Goal: Task Accomplishment & Management: Complete application form

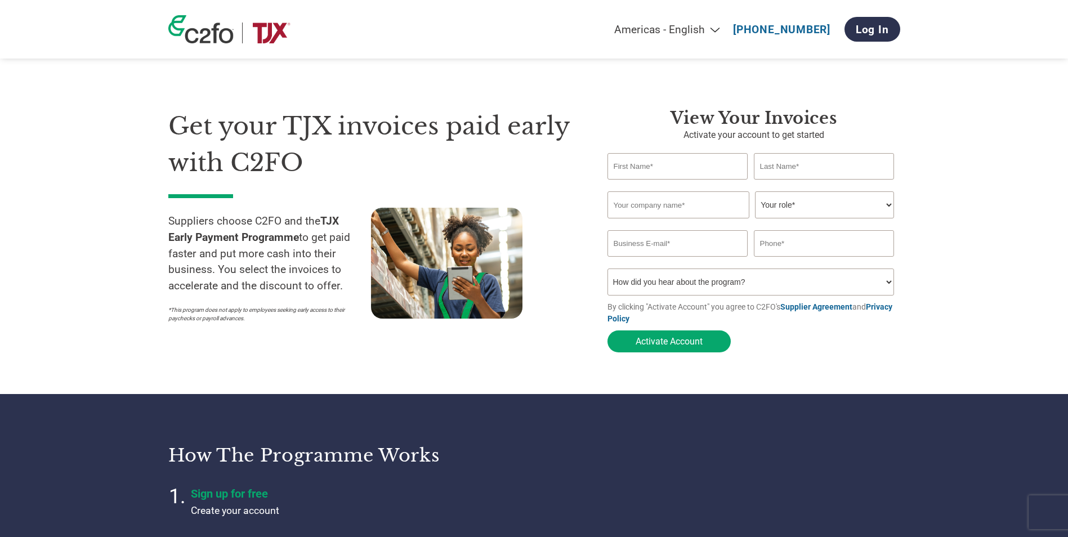
select select "en-[GEOGRAPHIC_DATA]"
click at [659, 164] on input "text" at bounding box center [677, 166] width 141 height 26
click at [607, 330] on button "Activate Account" at bounding box center [668, 341] width 123 height 22
click at [659, 164] on input "chane;ll" at bounding box center [677, 166] width 141 height 26
type input "CHANELLE"
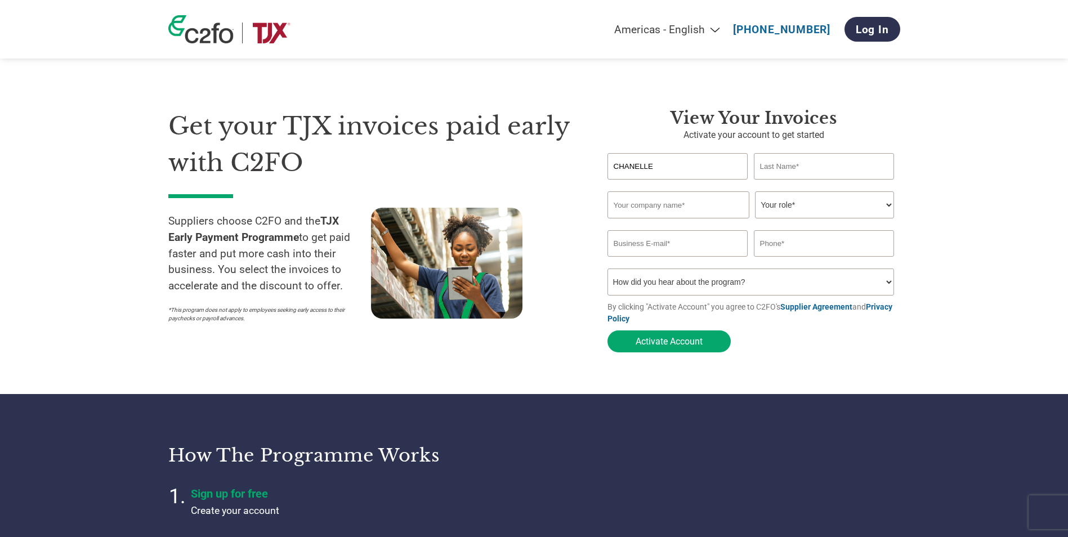
type input "[PERSON_NAME]"
type input "07710989450"
click at [679, 209] on input "text" at bounding box center [678, 204] width 142 height 27
type input "Hela Brands Ltd"
click at [808, 204] on select "Your role* CFO Controller Credit Manager Finance Director Treasurer CEO Preside…" at bounding box center [824, 204] width 139 height 27
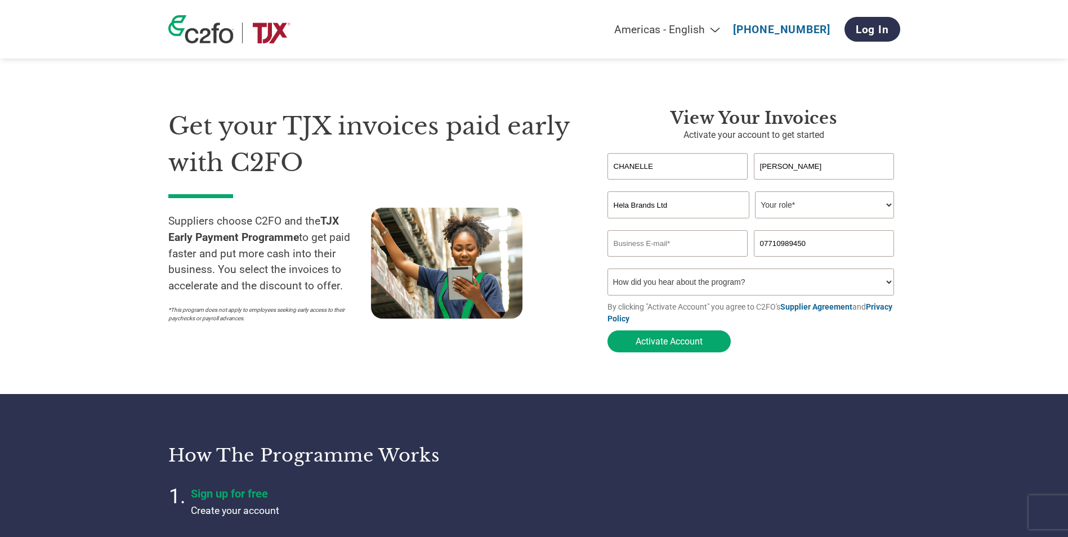
select select "ACCOUNTS_RECEIVABLE"
click at [755, 192] on select "Your role* CFO Controller Credit Manager Finance Director Treasurer CEO Preside…" at bounding box center [824, 204] width 139 height 27
click at [647, 248] on input "email" at bounding box center [677, 243] width 141 height 26
type input "[PERSON_NAME][EMAIL_ADDRESS][DOMAIN_NAME]"
click at [774, 286] on select "How did you hear about the program? Received a letter Email Social Media Online…" at bounding box center [750, 281] width 287 height 27
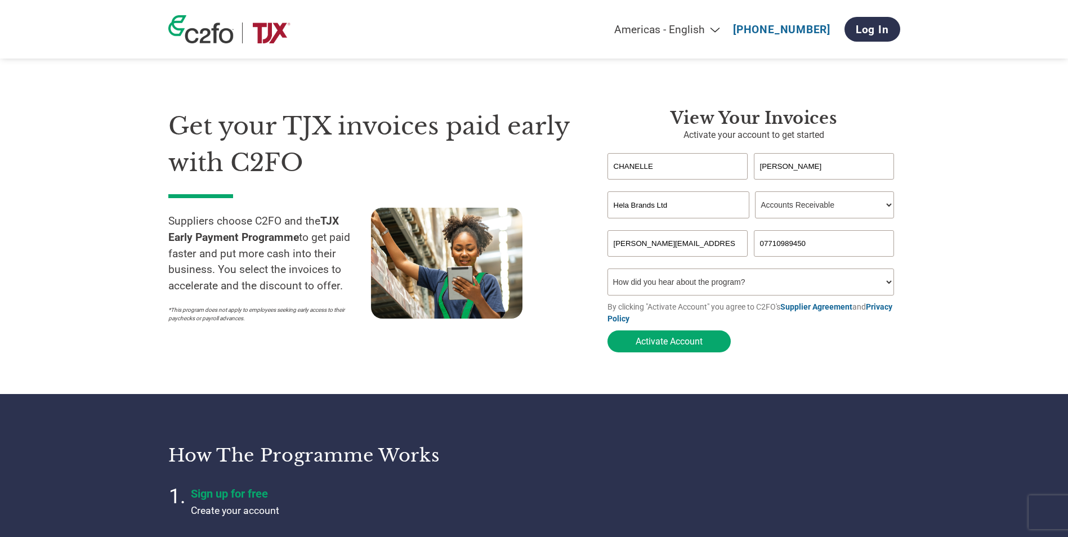
click at [787, 252] on input "07710989450" at bounding box center [824, 243] width 141 height 26
type input "01727883517"
click at [716, 290] on select "How did you hear about the program? Received a letter Email Social Media Online…" at bounding box center [750, 281] width 287 height 27
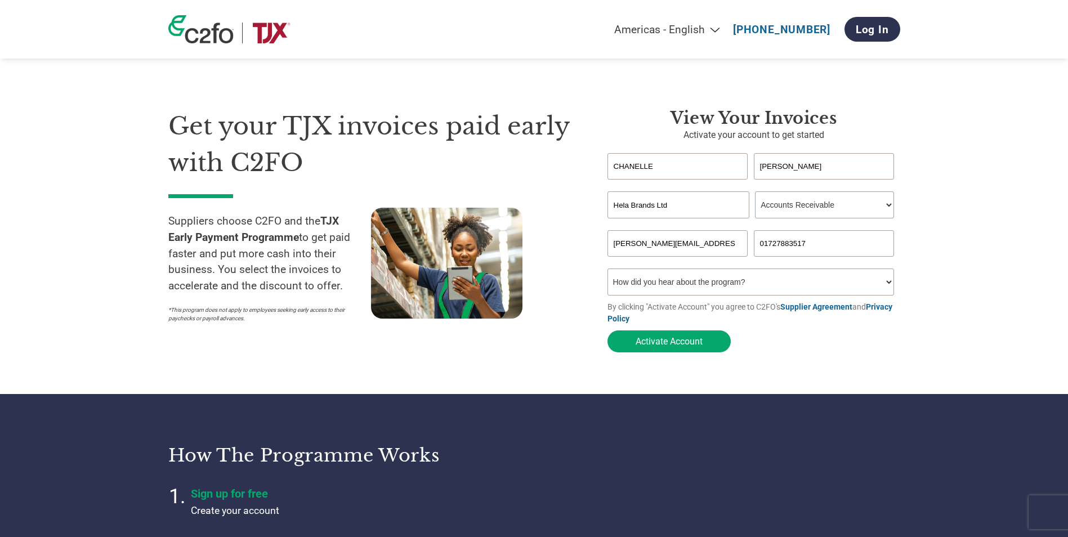
select select "Other"
click at [607, 272] on select "How did you hear about the program? Received a letter Email Social Media Online…" at bounding box center [750, 281] width 287 height 27
click at [657, 341] on button "Activate Account" at bounding box center [668, 341] width 123 height 22
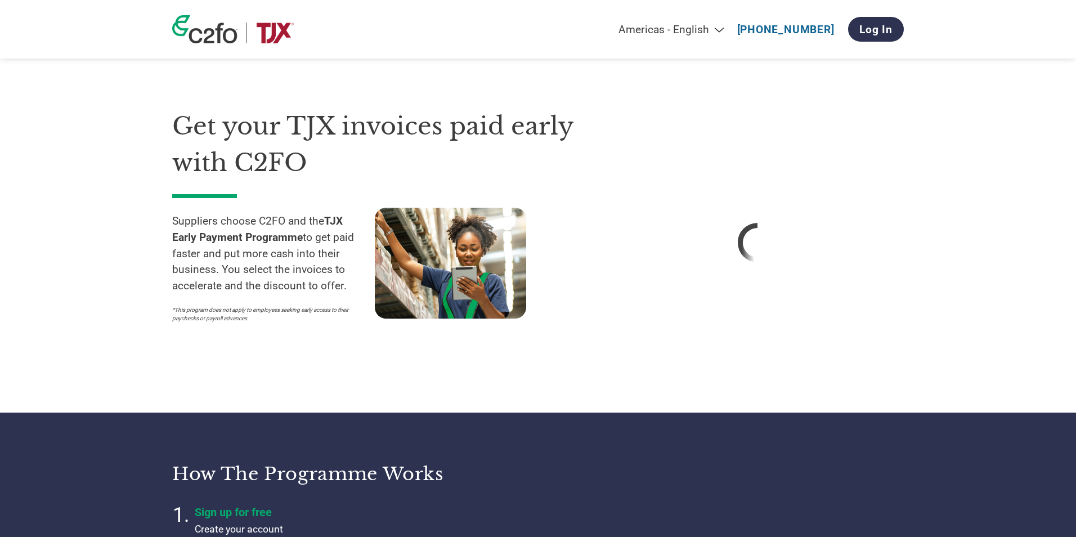
select select "en-[GEOGRAPHIC_DATA]"
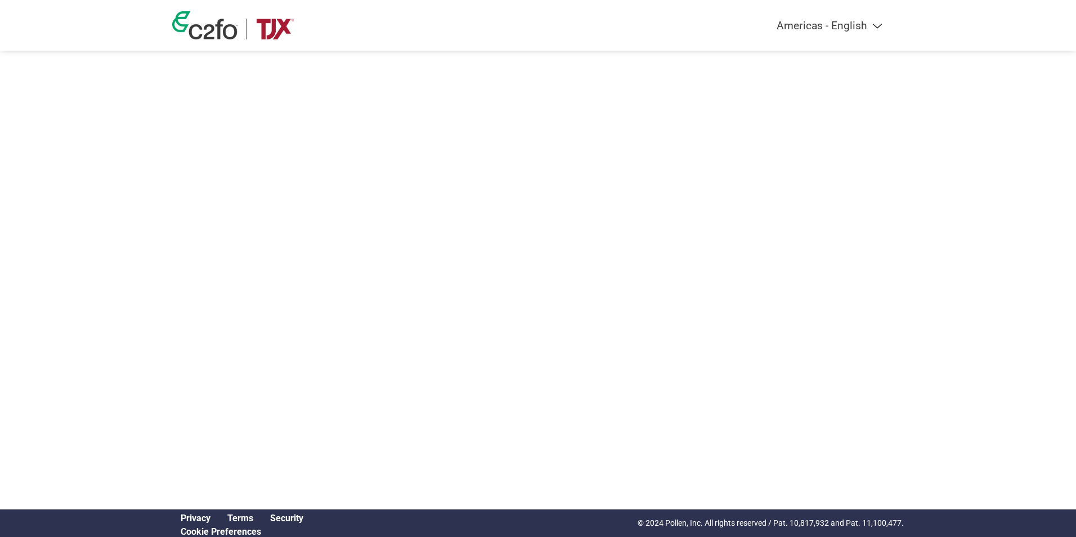
select select "en-[GEOGRAPHIC_DATA]"
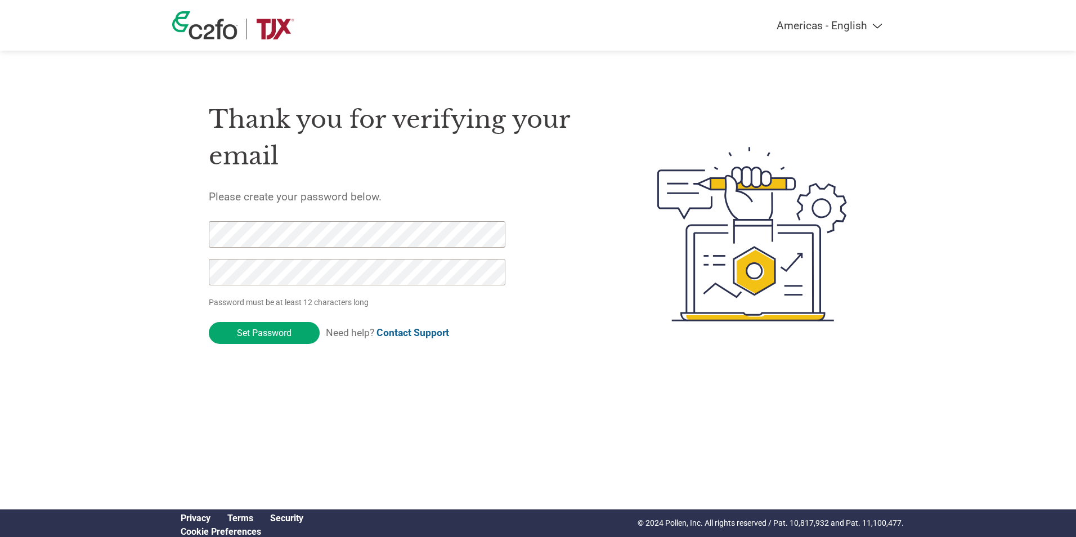
click input "Set Password" at bounding box center [264, 333] width 111 height 22
